Goal: Transaction & Acquisition: Obtain resource

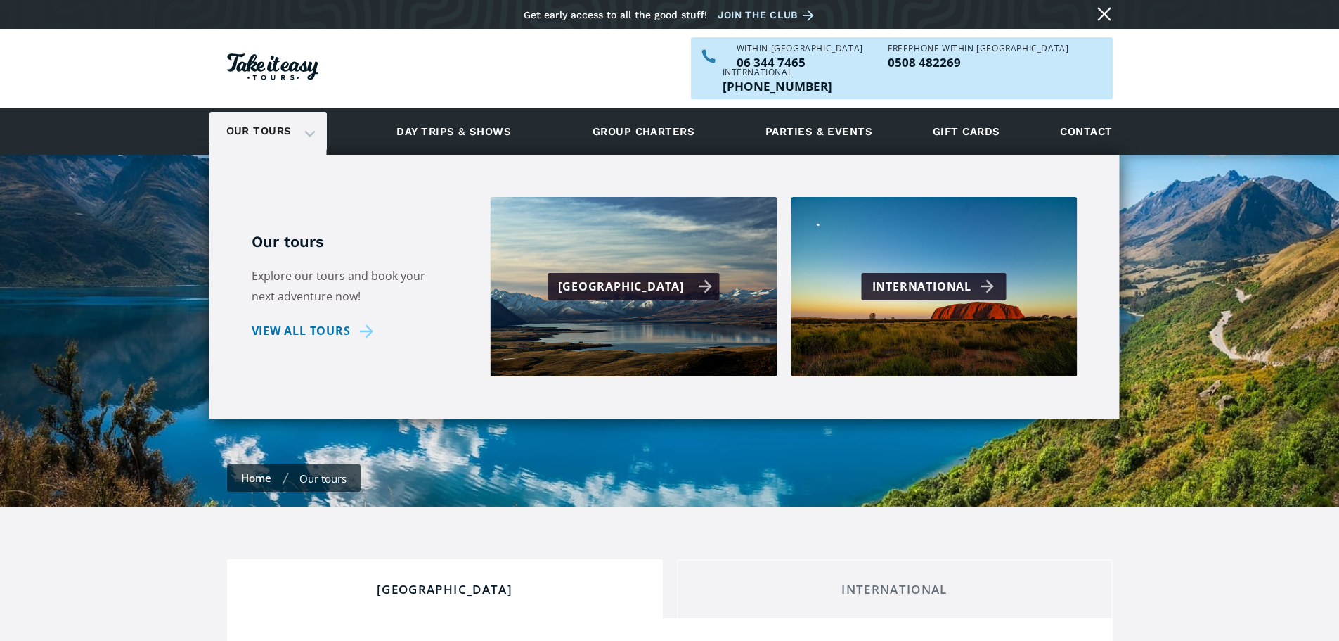
click at [618, 276] on div "[GEOGRAPHIC_DATA]" at bounding box center [635, 286] width 154 height 20
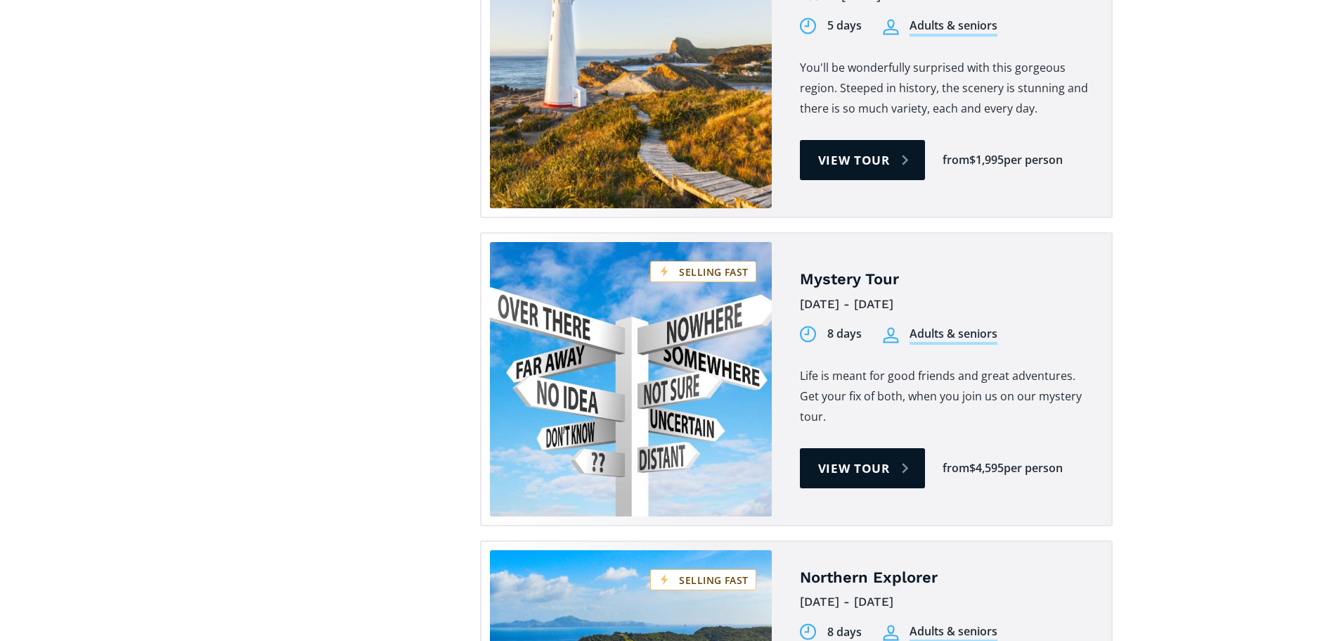
scroll to position [2742, 0]
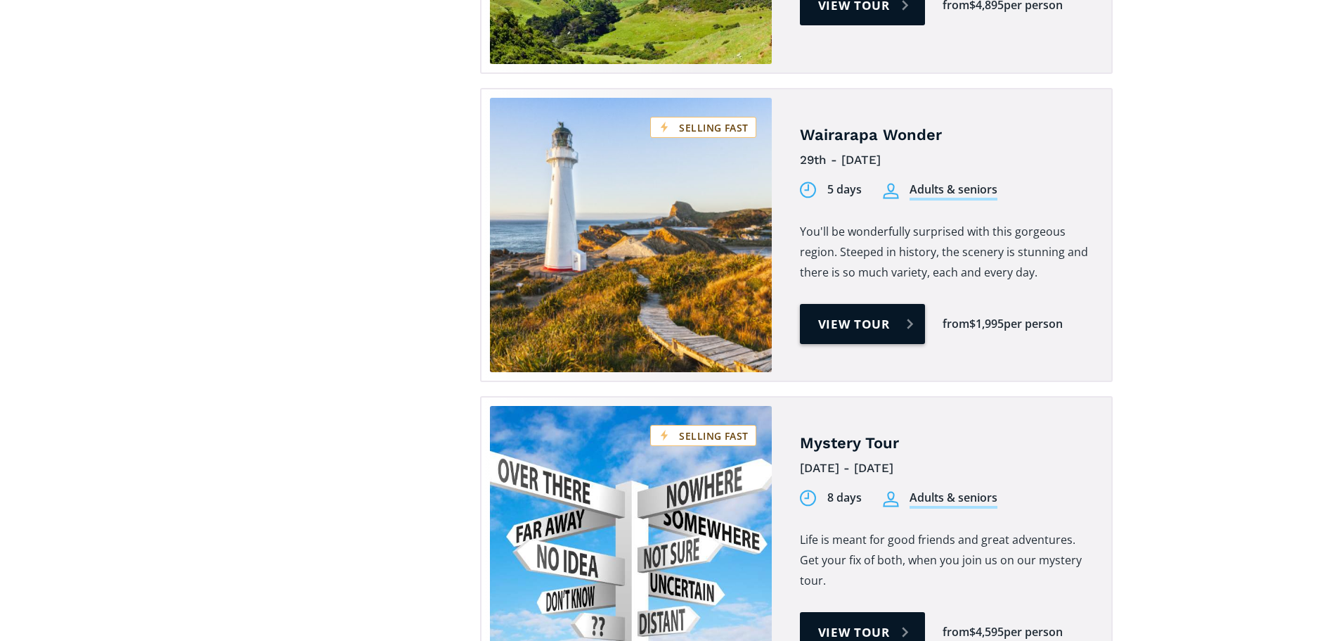
click at [861, 304] on link "View tour" at bounding box center [863, 324] width 126 height 40
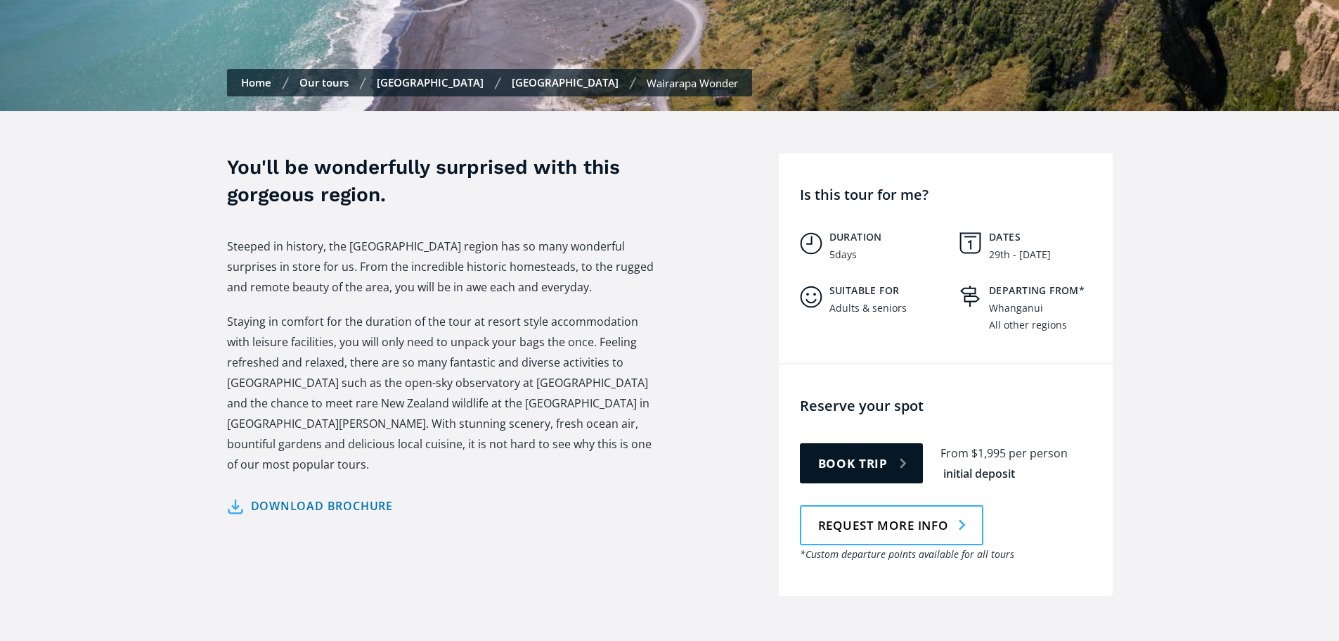
scroll to position [422, 0]
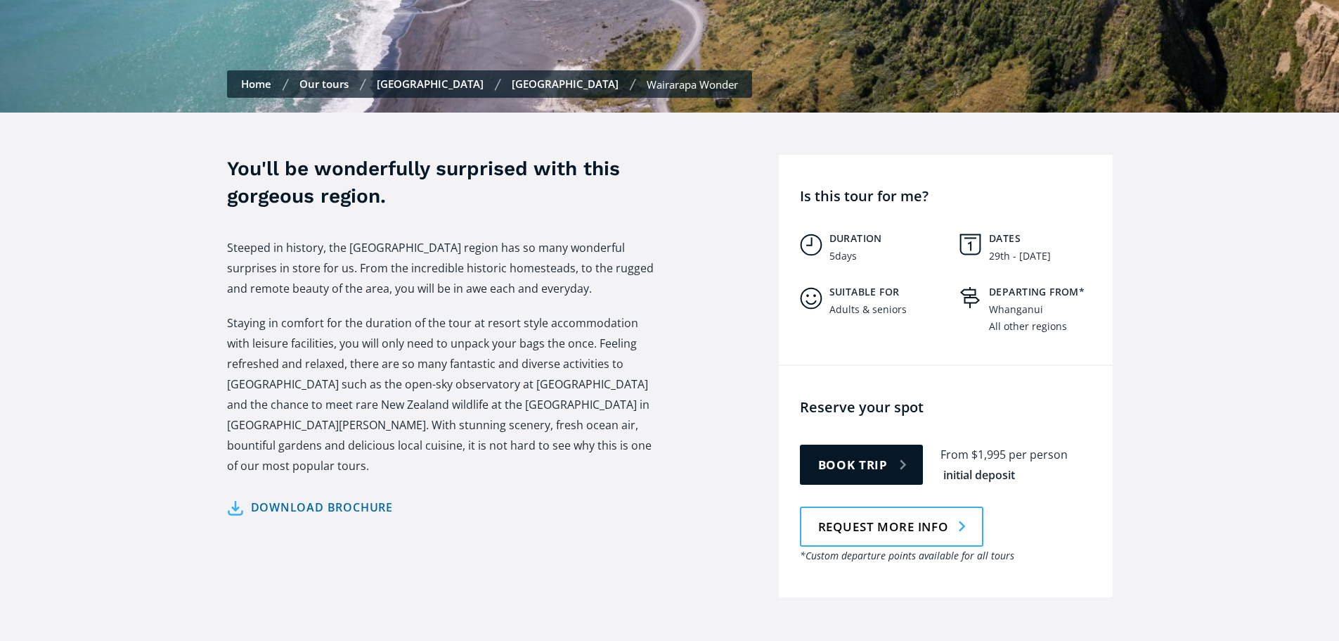
click at [290, 497] on link "Download brochure" at bounding box center [310, 507] width 167 height 20
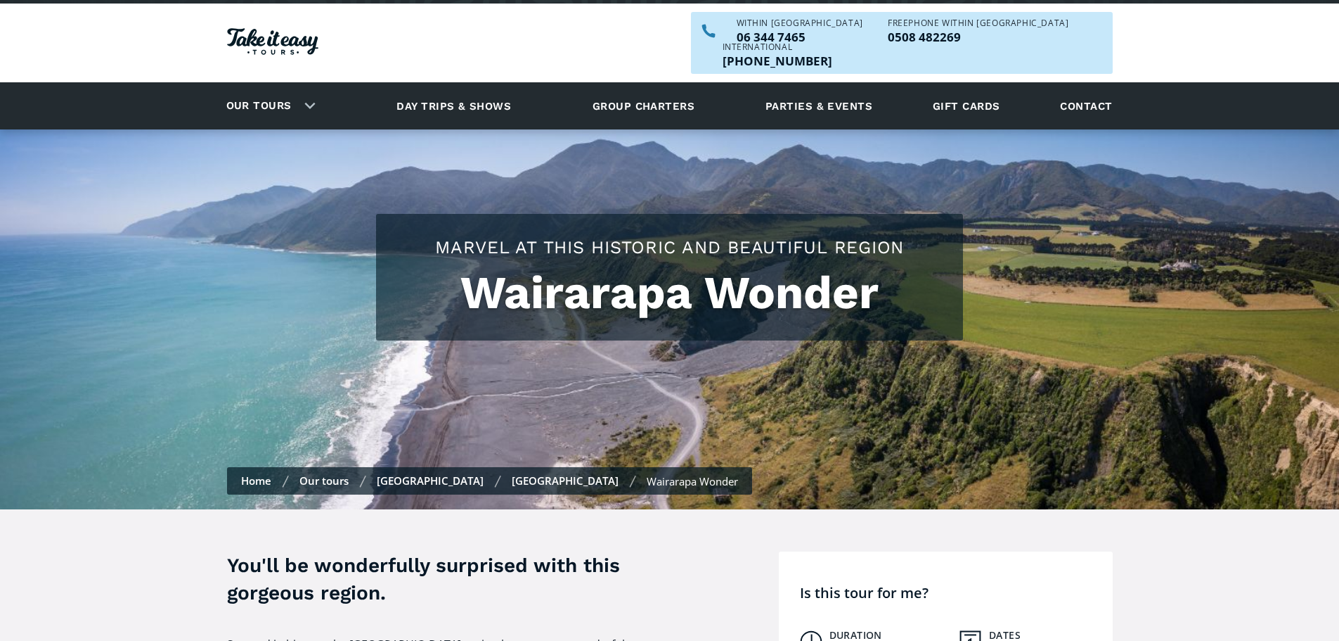
scroll to position [0, 0]
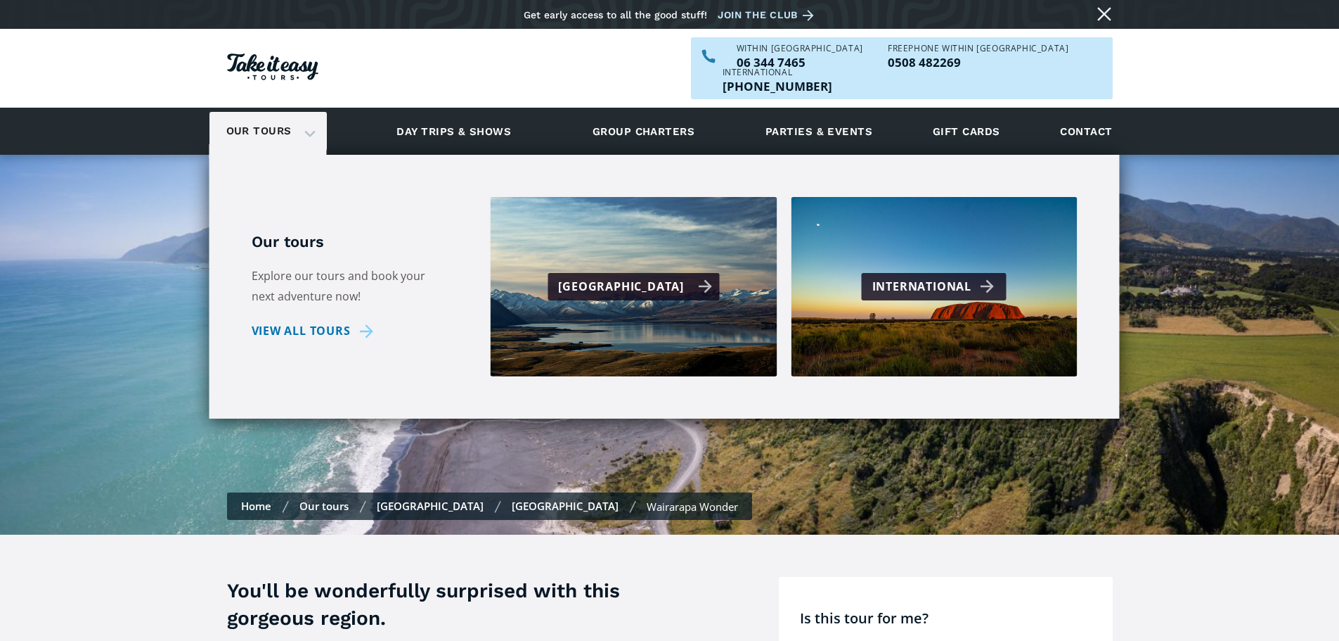
click at [626, 276] on div "[GEOGRAPHIC_DATA]" at bounding box center [635, 286] width 154 height 20
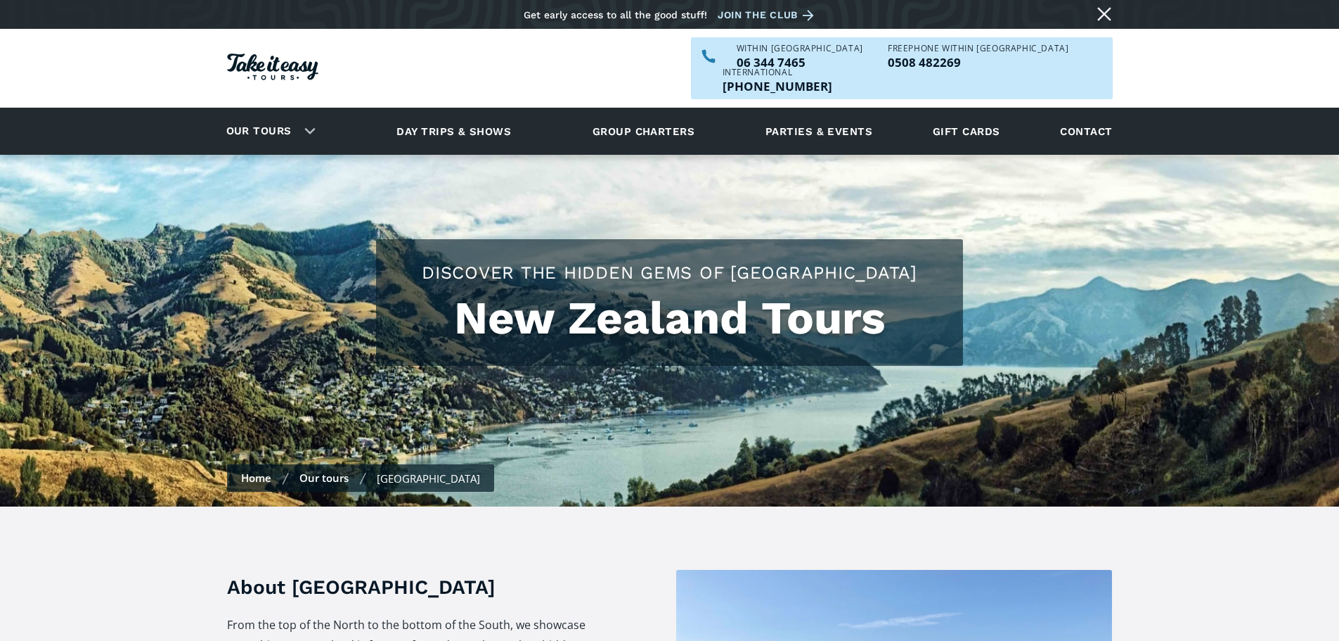
checkbox input "true"
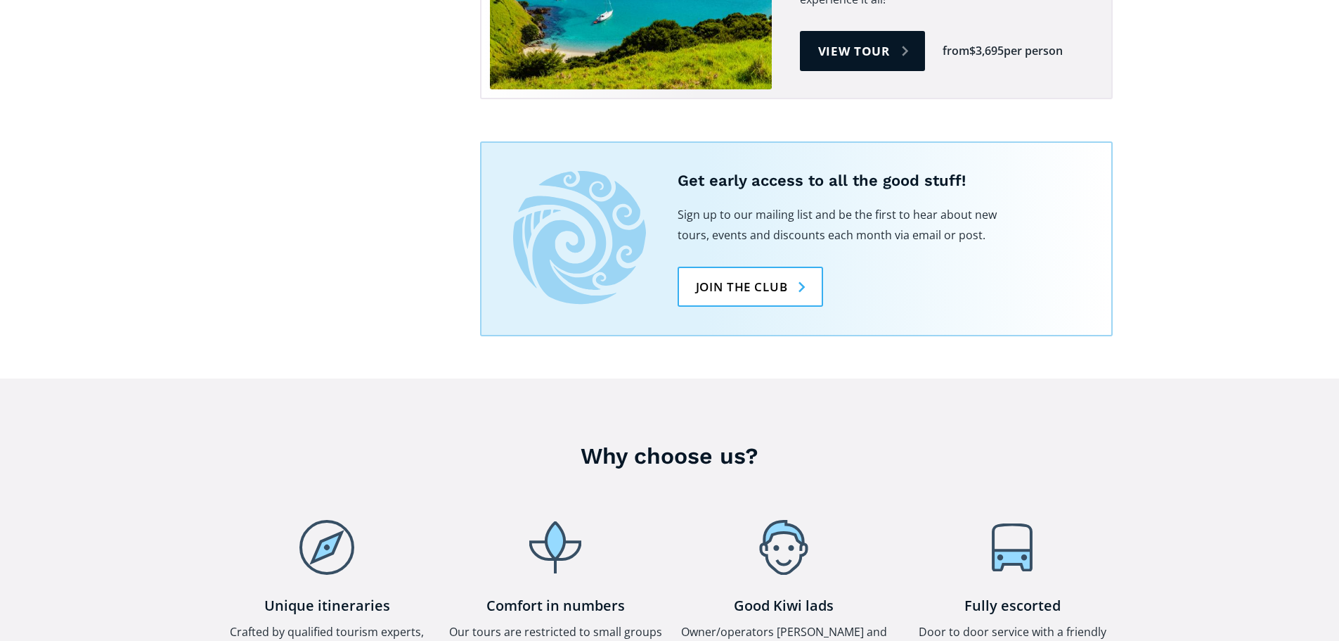
scroll to position [3656, 0]
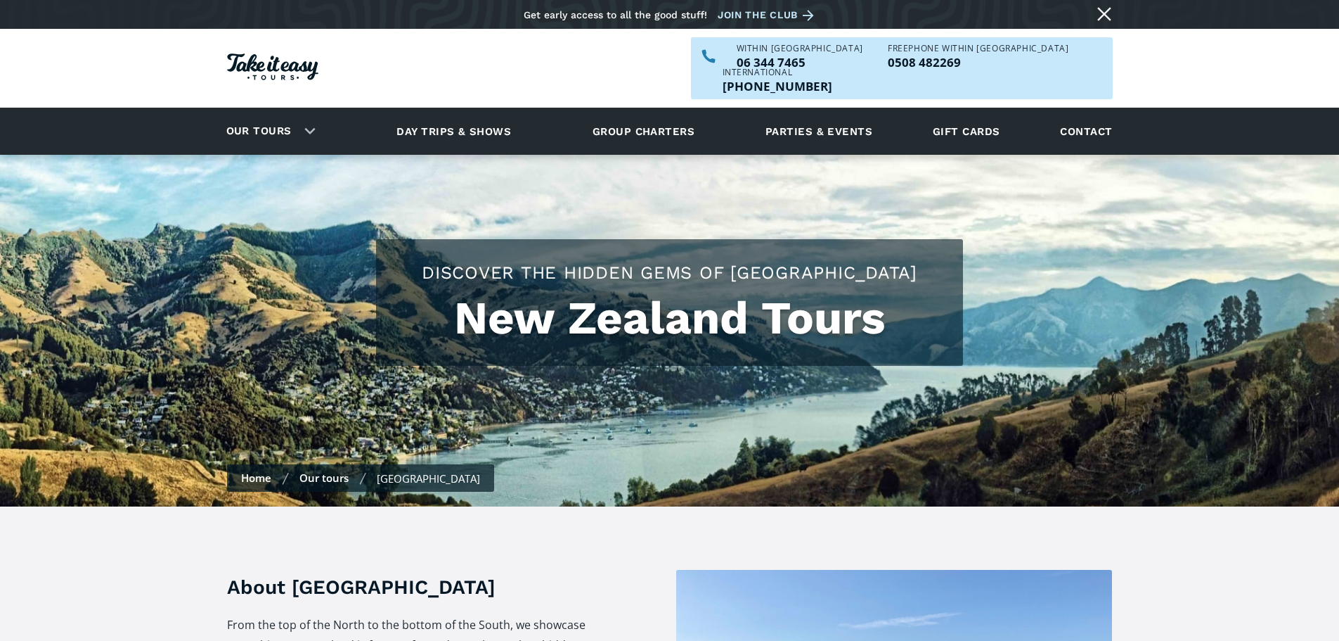
scroll to position [2742, 0]
